Goal: Information Seeking & Learning: Learn about a topic

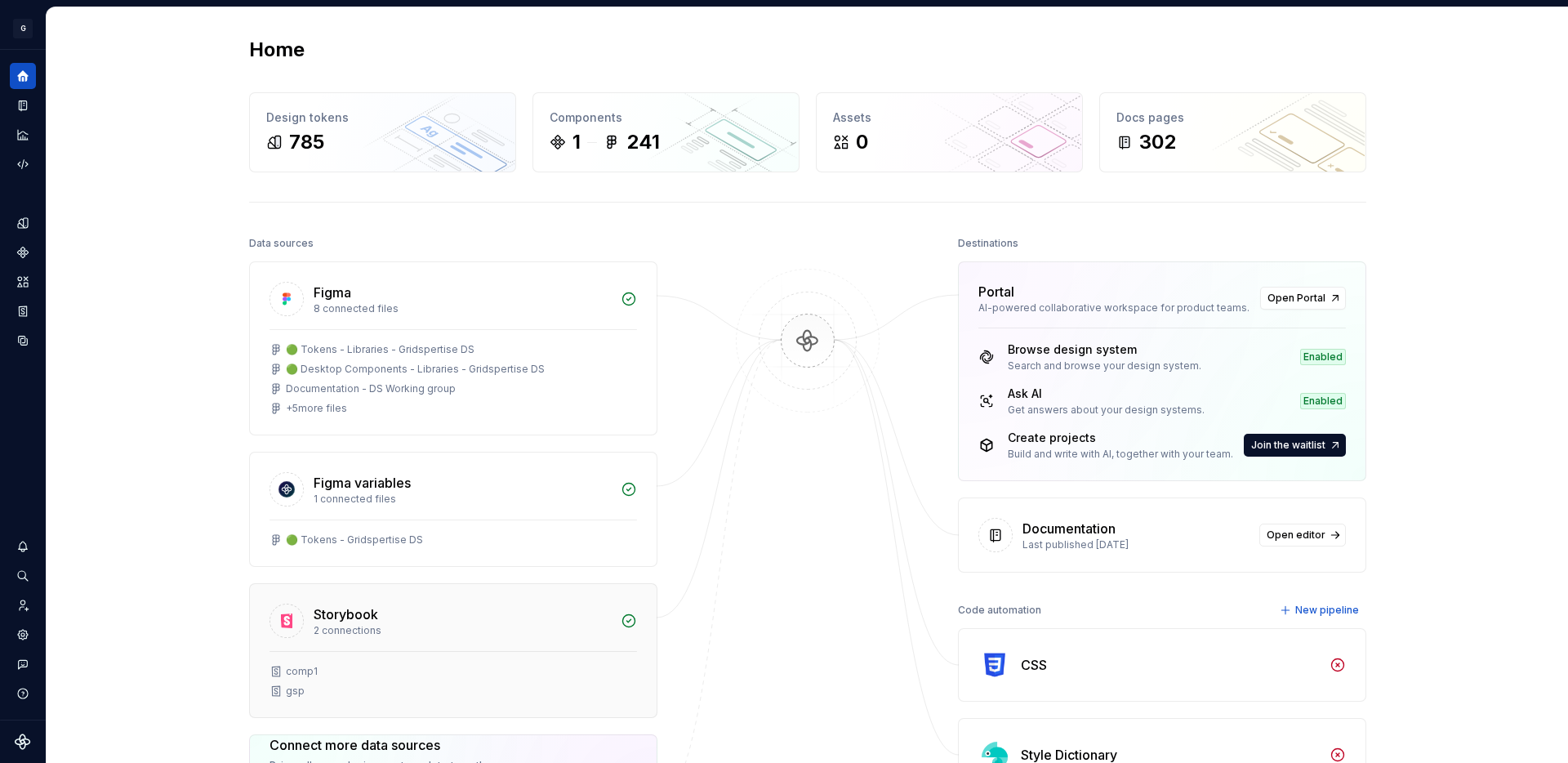
click at [355, 625] on div "2 connections" at bounding box center [462, 630] width 298 height 13
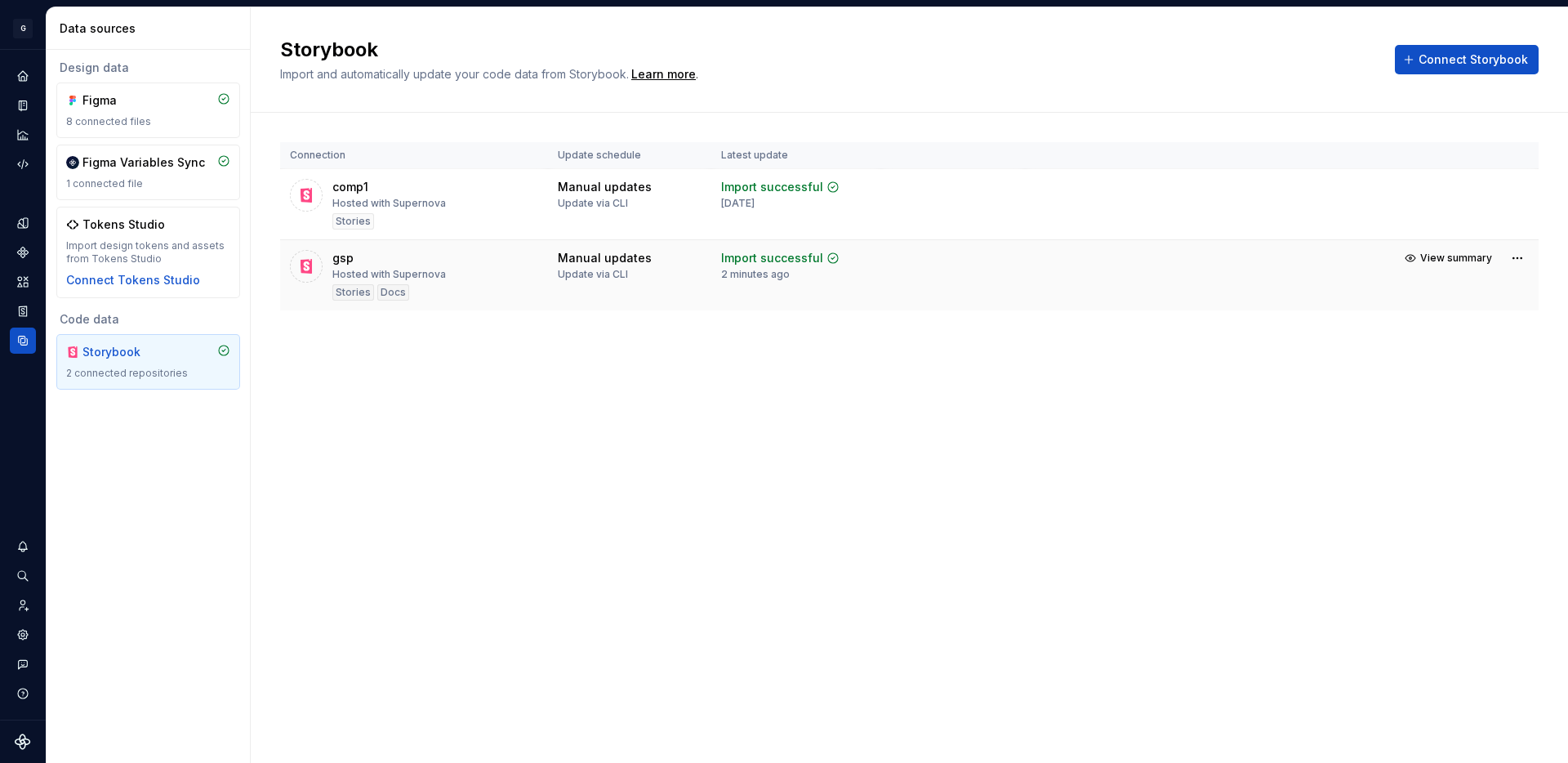
click at [342, 260] on div "gsp" at bounding box center [343, 258] width 21 height 16
click at [1441, 257] on span "View summary" at bounding box center [1455, 258] width 72 height 13
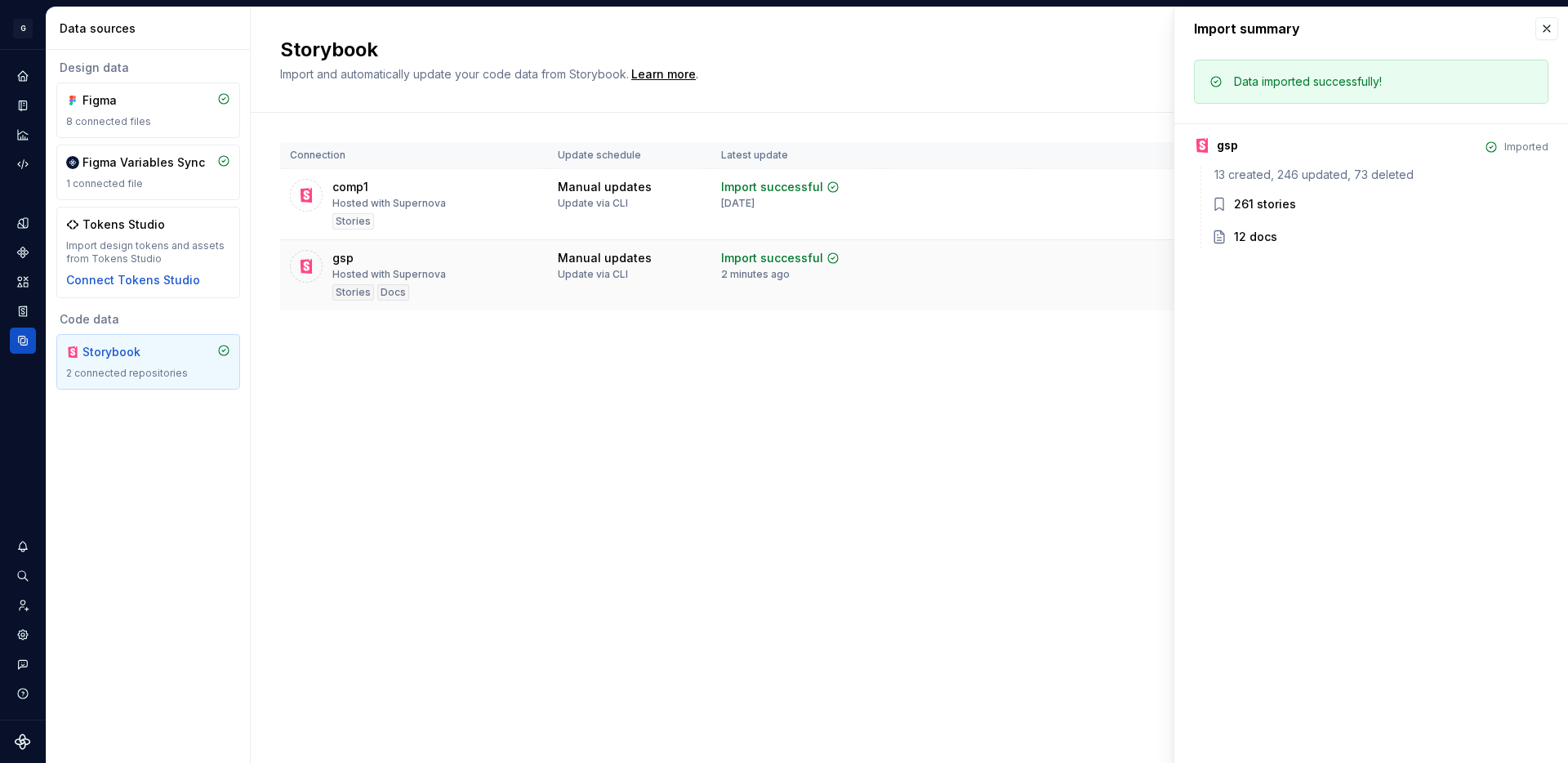
click at [424, 283] on div "gsp Hosted with Supernova Stories Docs" at bounding box center [389, 275] width 113 height 51
